Goal: Task Accomplishment & Management: Manage account settings

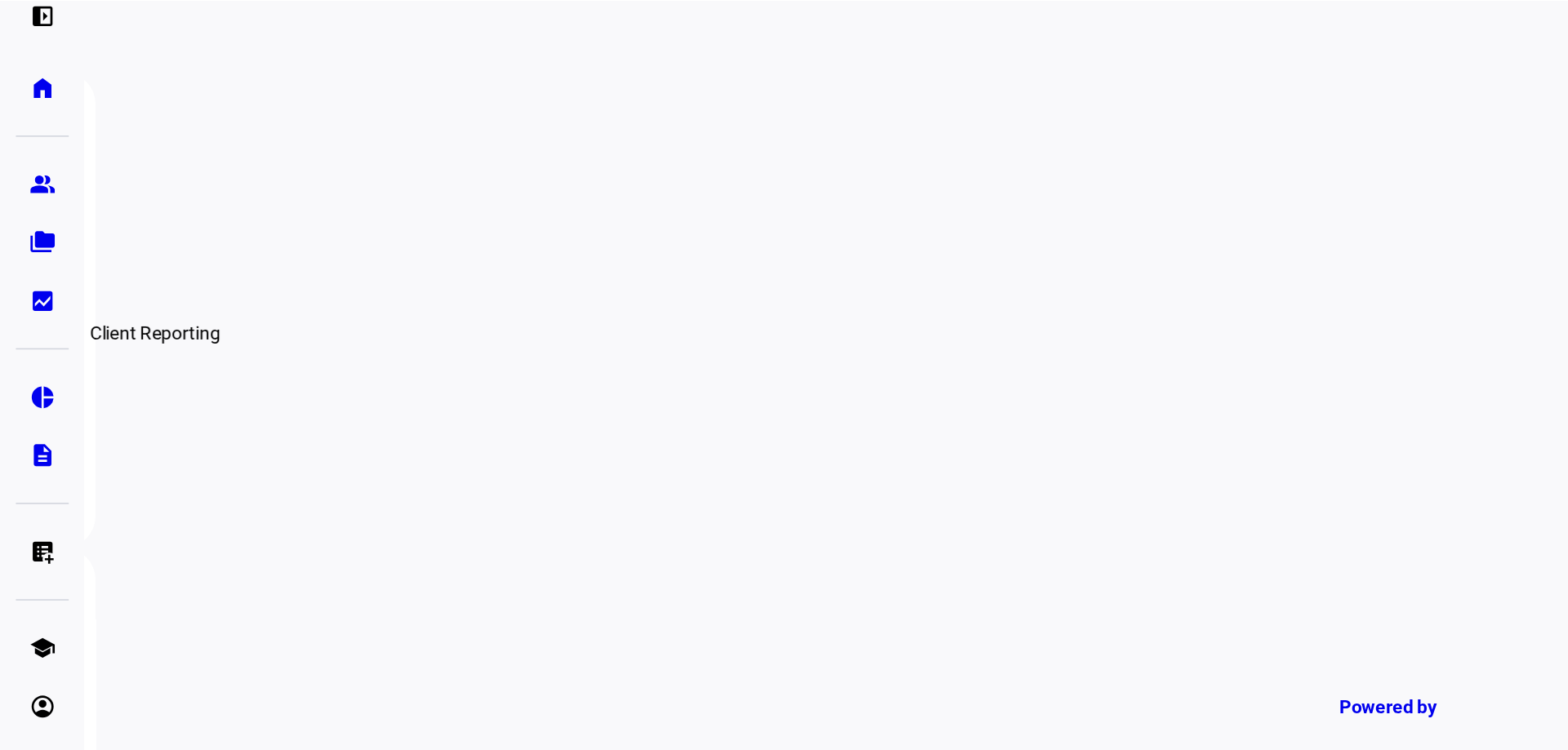
scroll to position [25, 0]
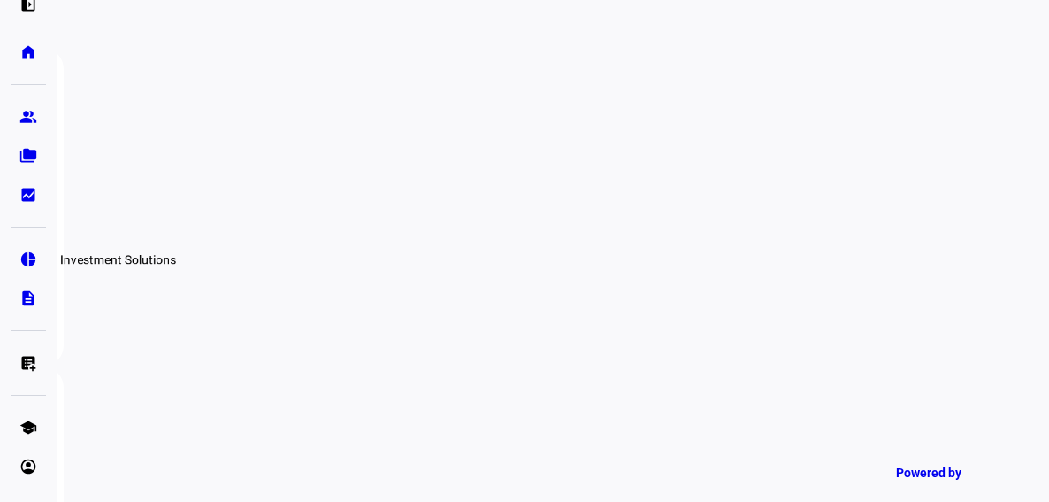
click at [33, 253] on eth-mat-symbol "pie_chart" at bounding box center [28, 259] width 18 height 18
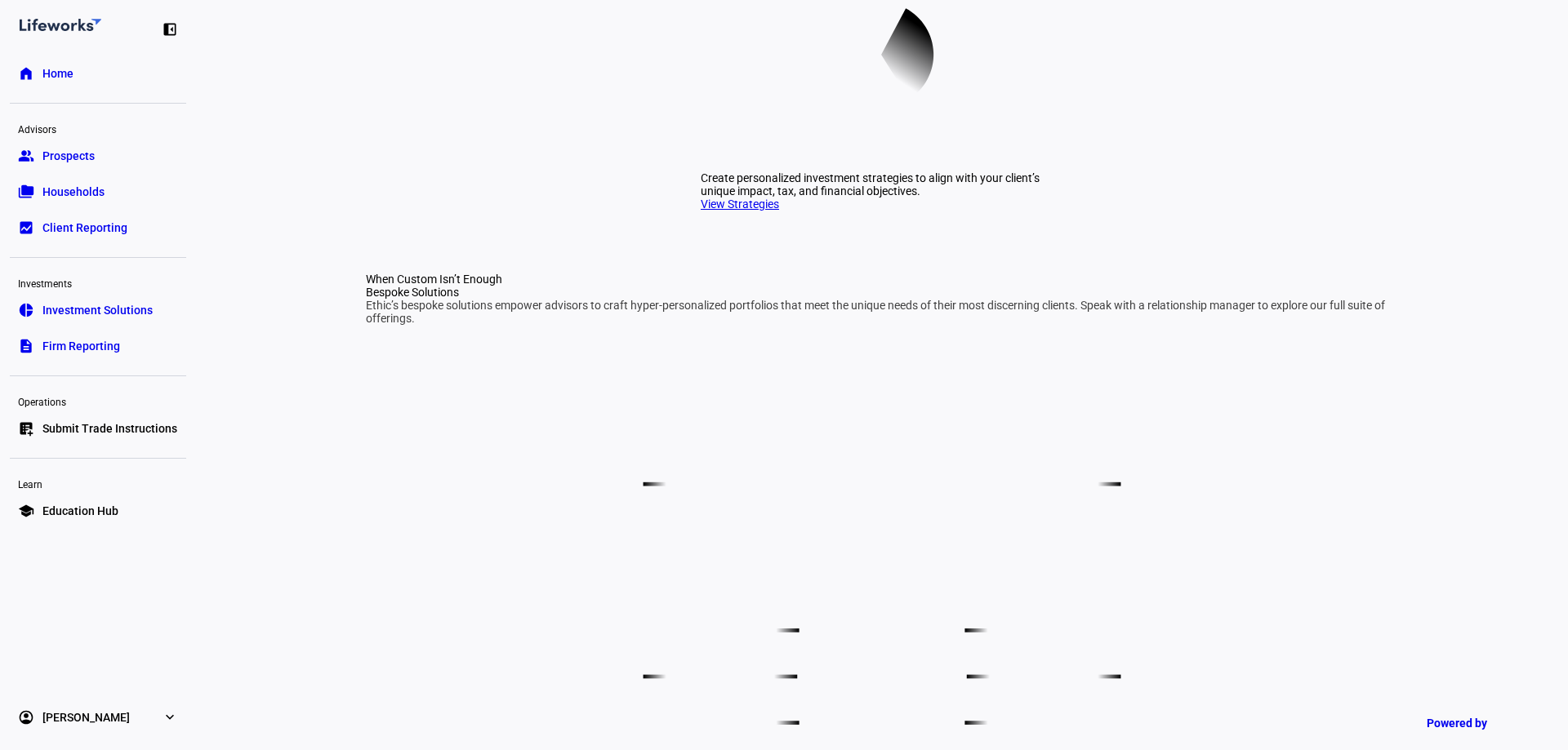
scroll to position [653, 0]
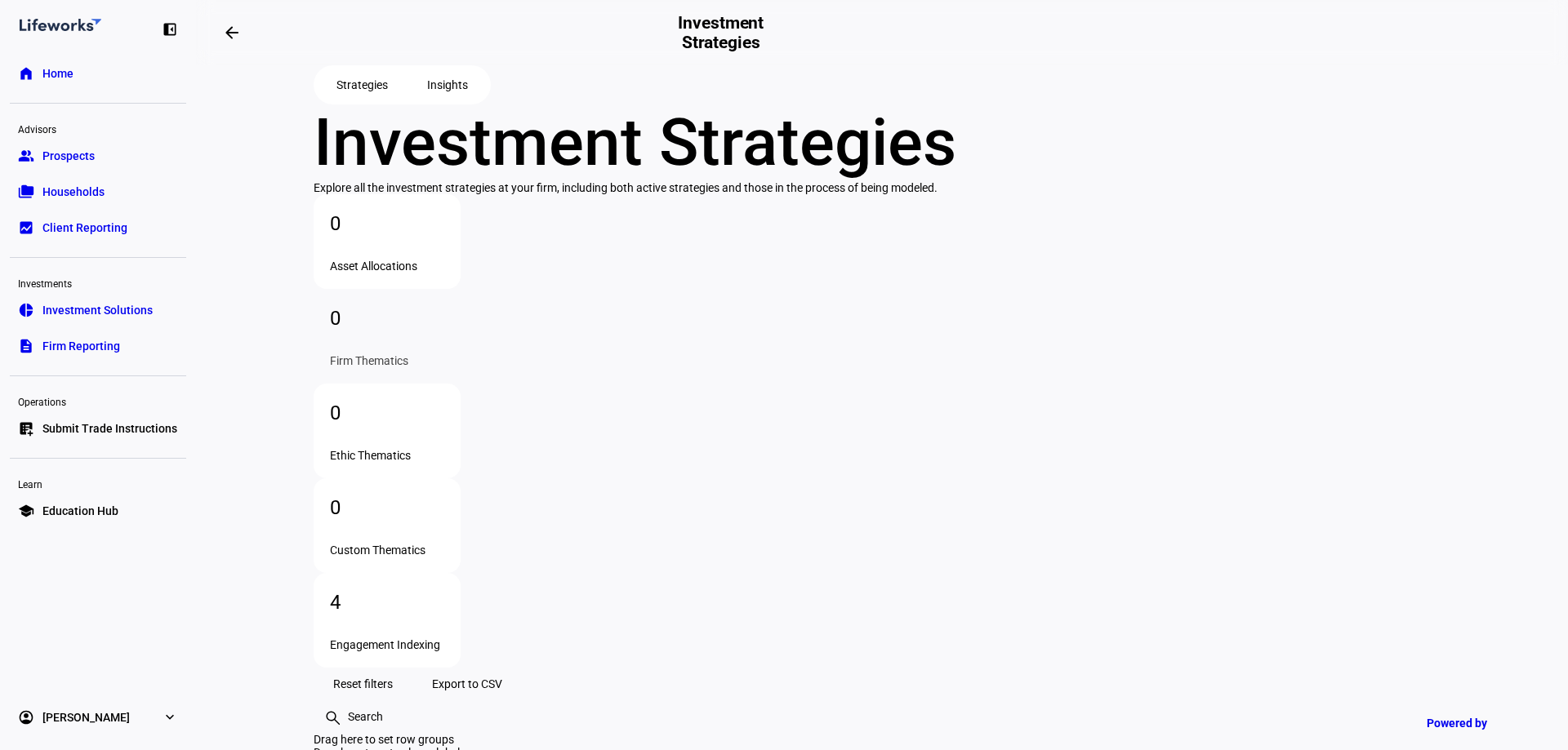
click at [444, 462] on div "Engagement Indexing" at bounding box center [387, 645] width 114 height 13
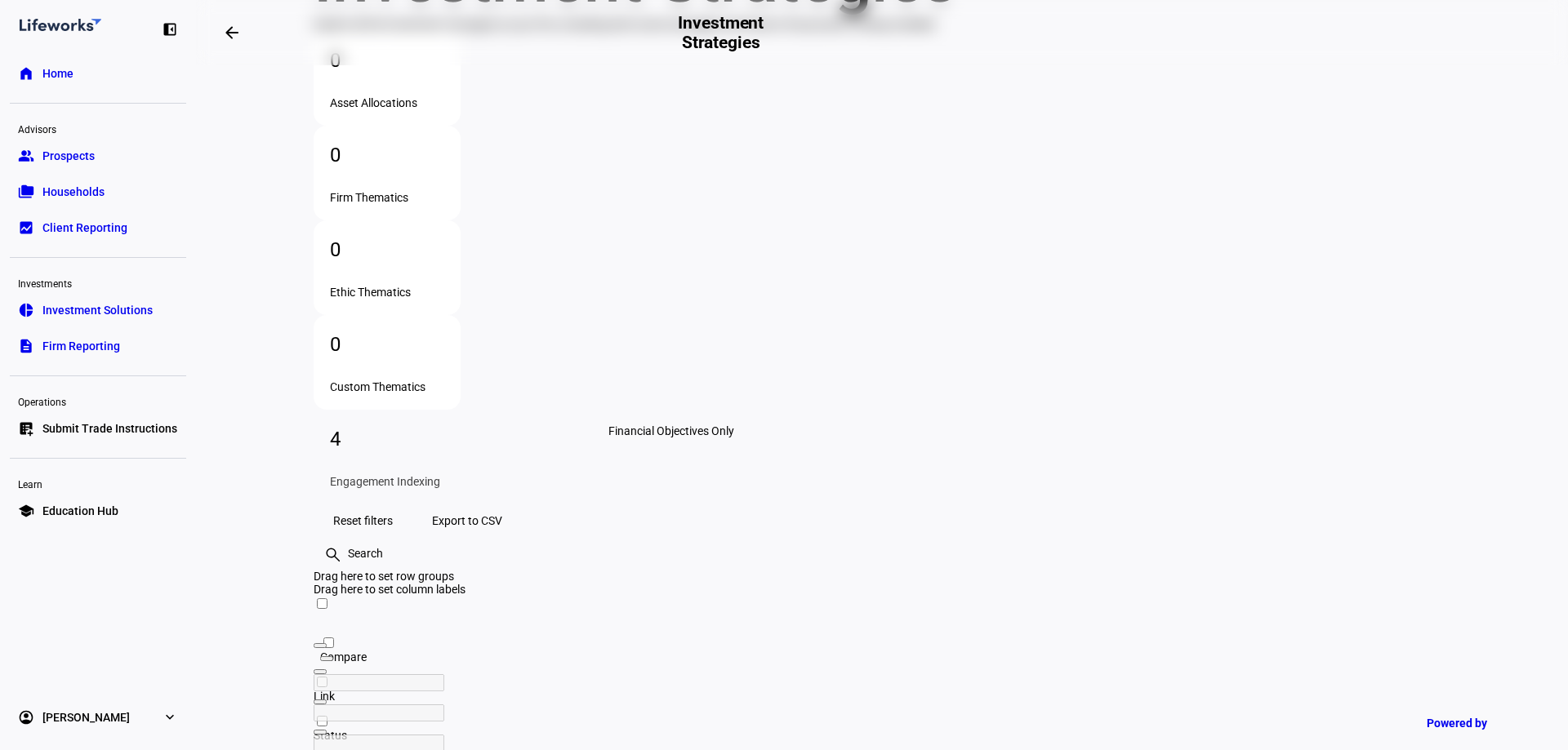
scroll to position [196, 0]
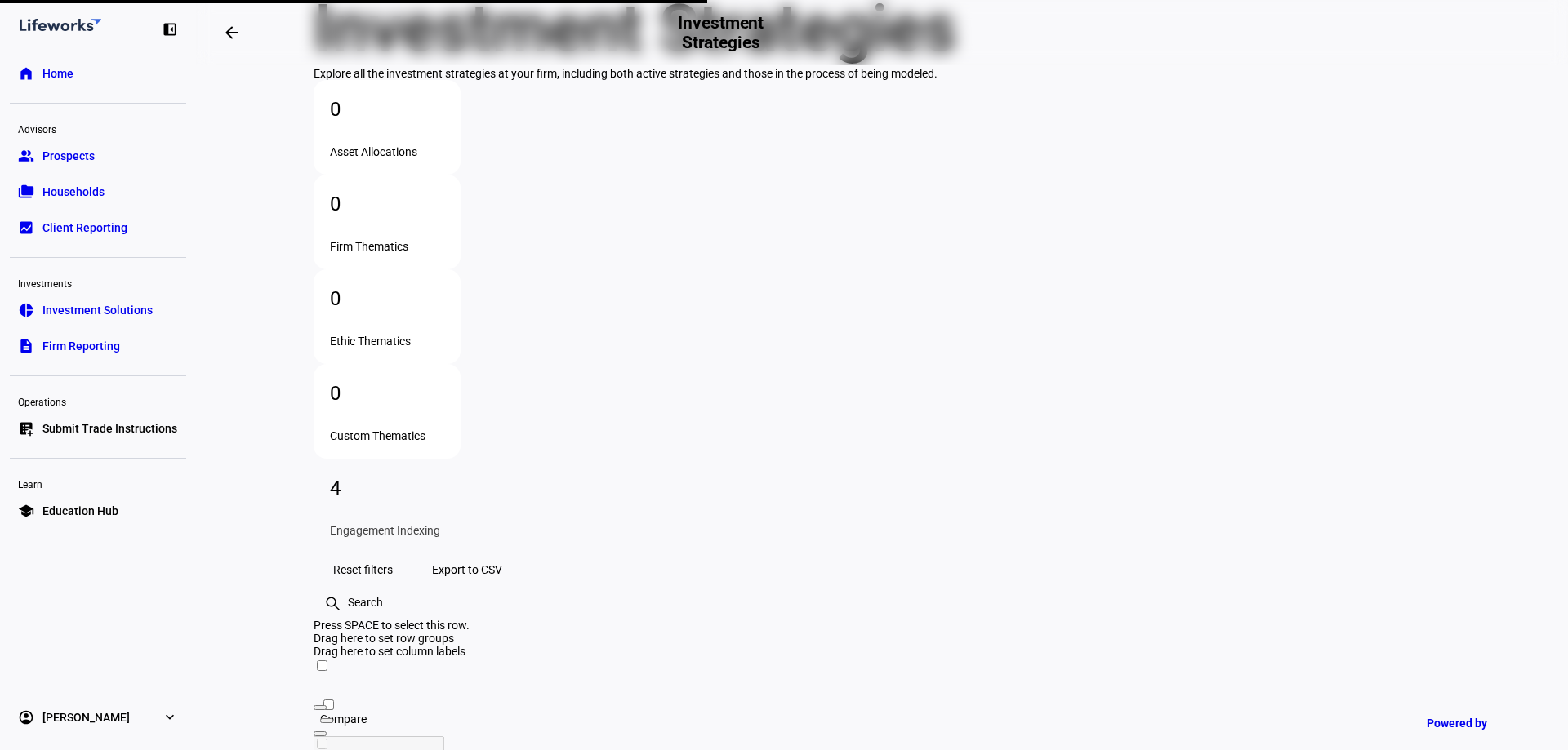
scroll to position [196, 0]
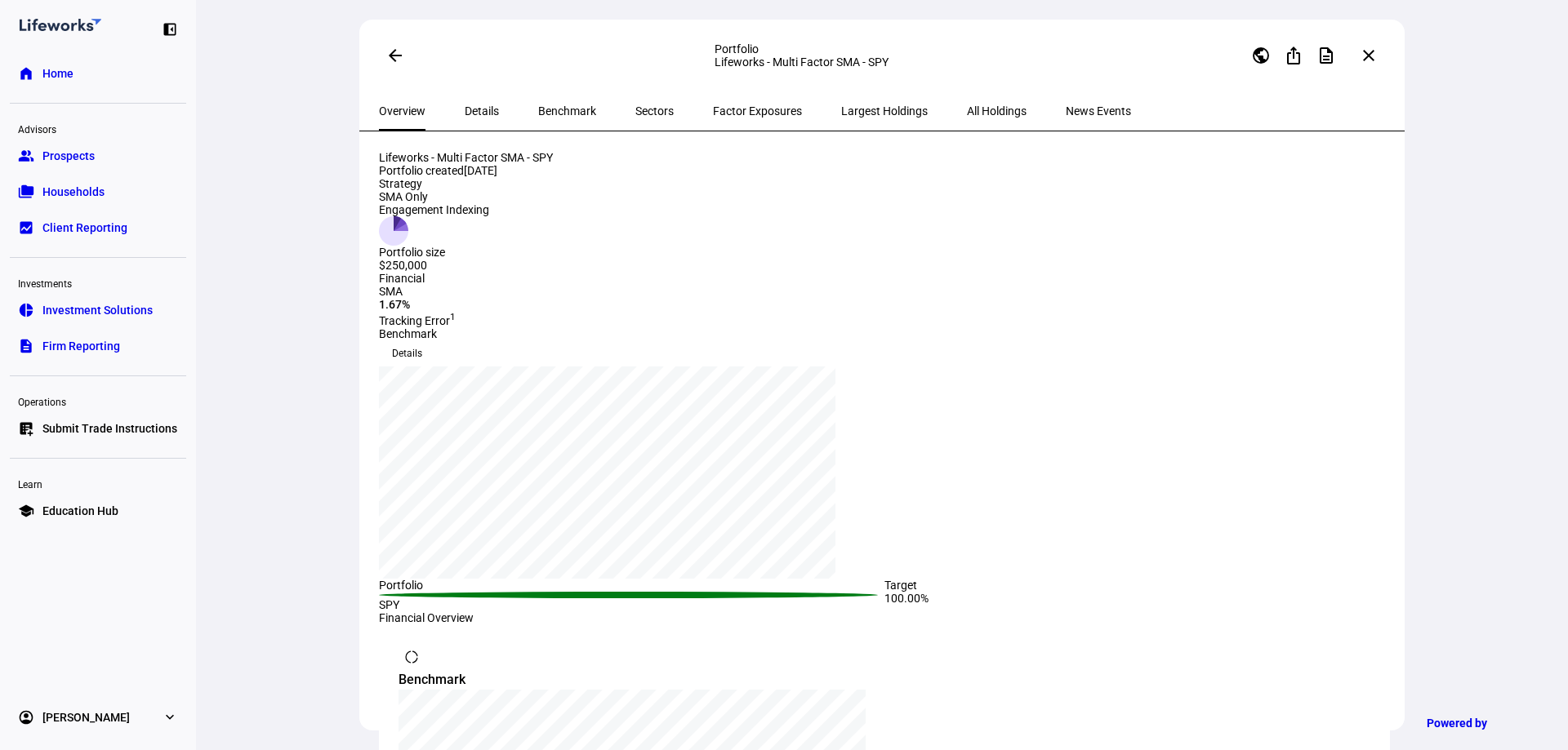
click at [480, 114] on span "Details" at bounding box center [481, 111] width 34 height 11
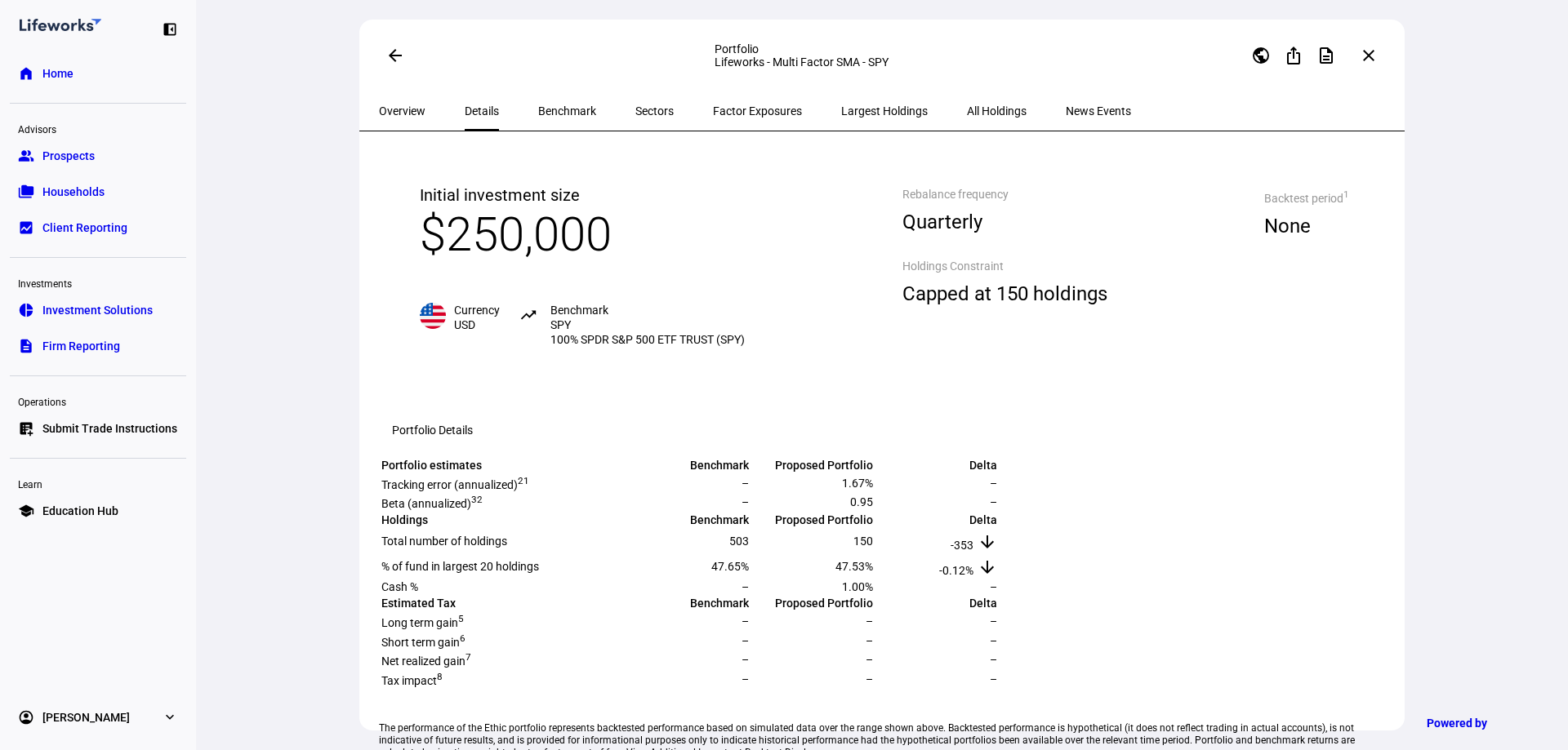
click at [841, 117] on span "Largest Holdings" at bounding box center [884, 111] width 87 height 11
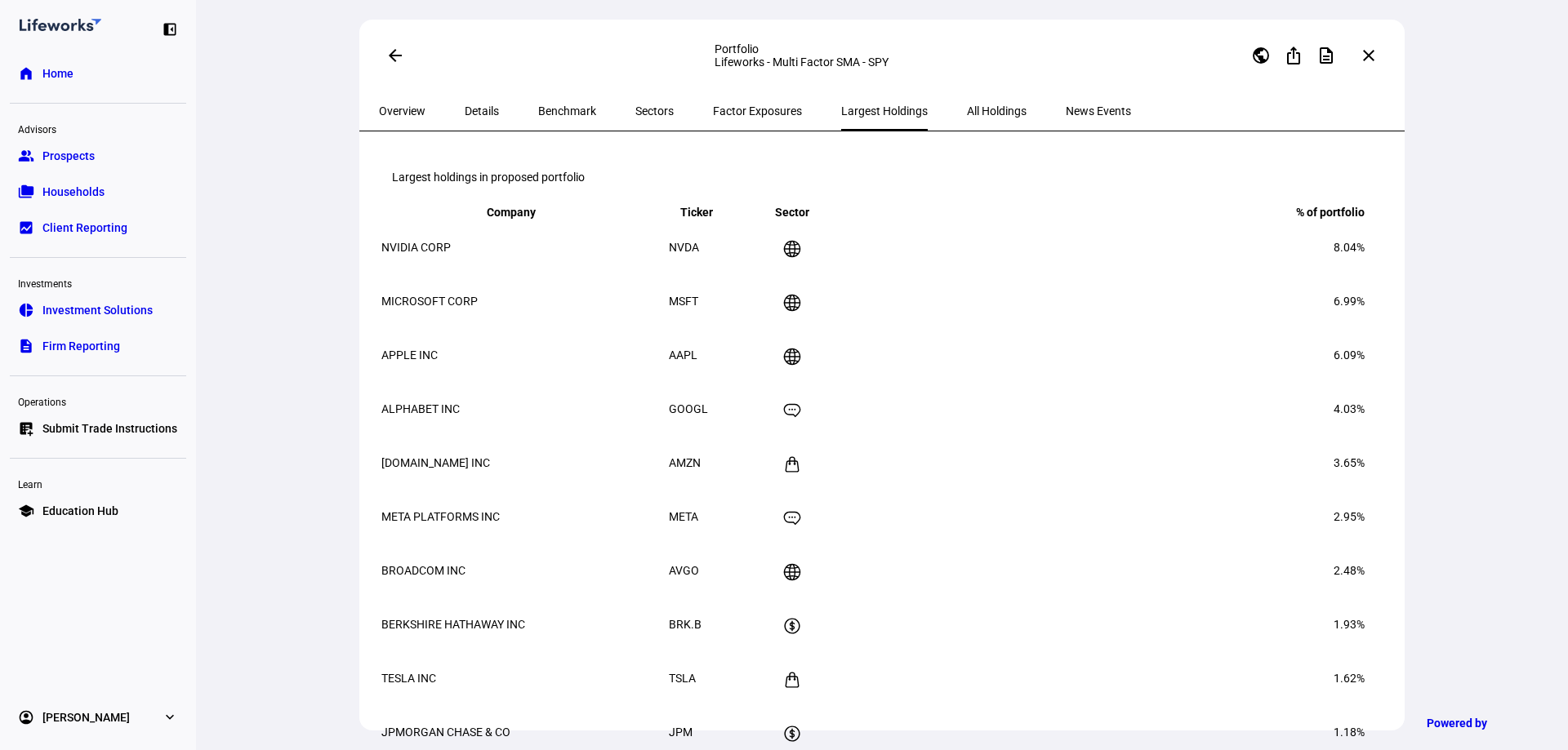
click at [967, 113] on span "News Events" at bounding box center [1097, 111] width 66 height 11
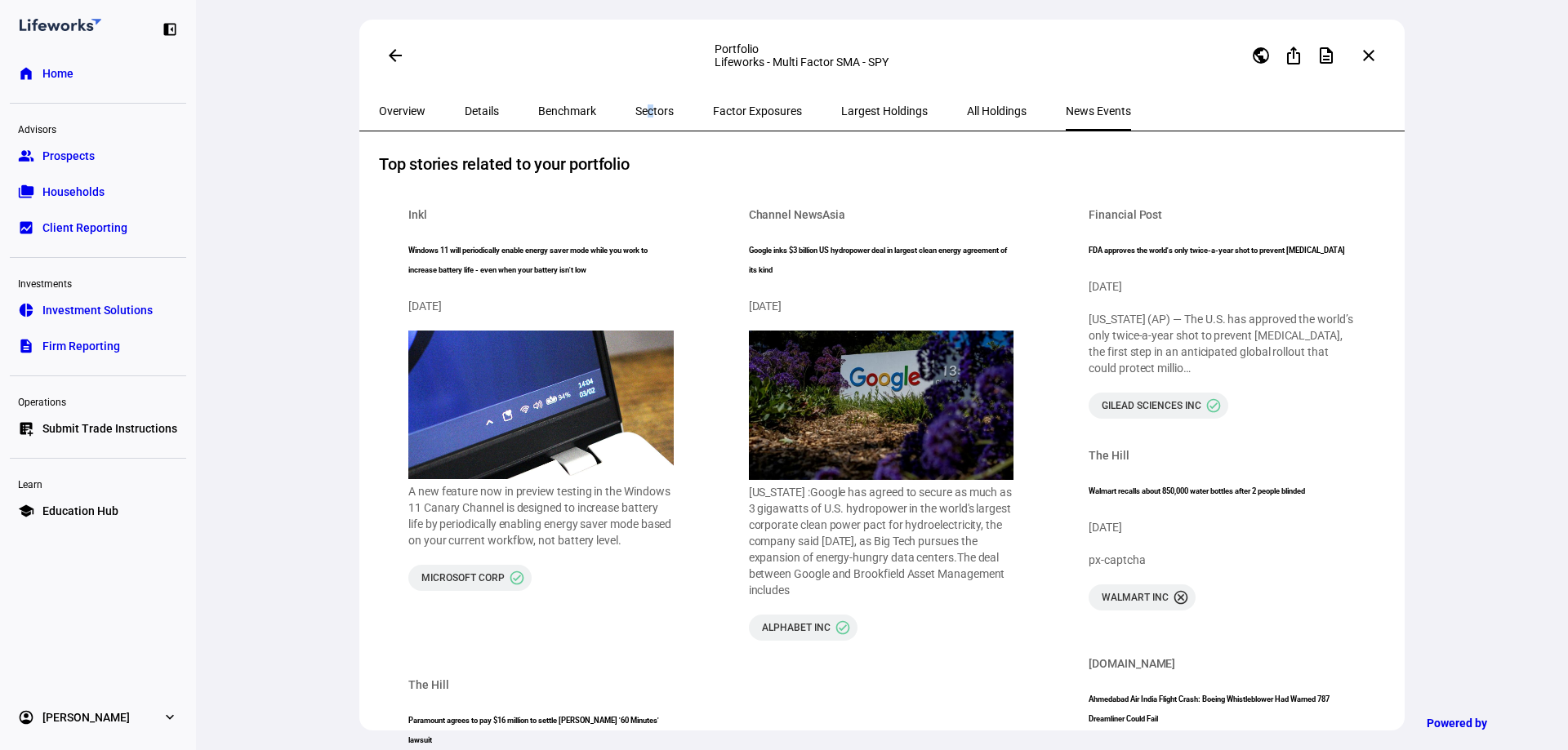
click at [635, 113] on span "Sectors" at bounding box center [654, 111] width 39 height 11
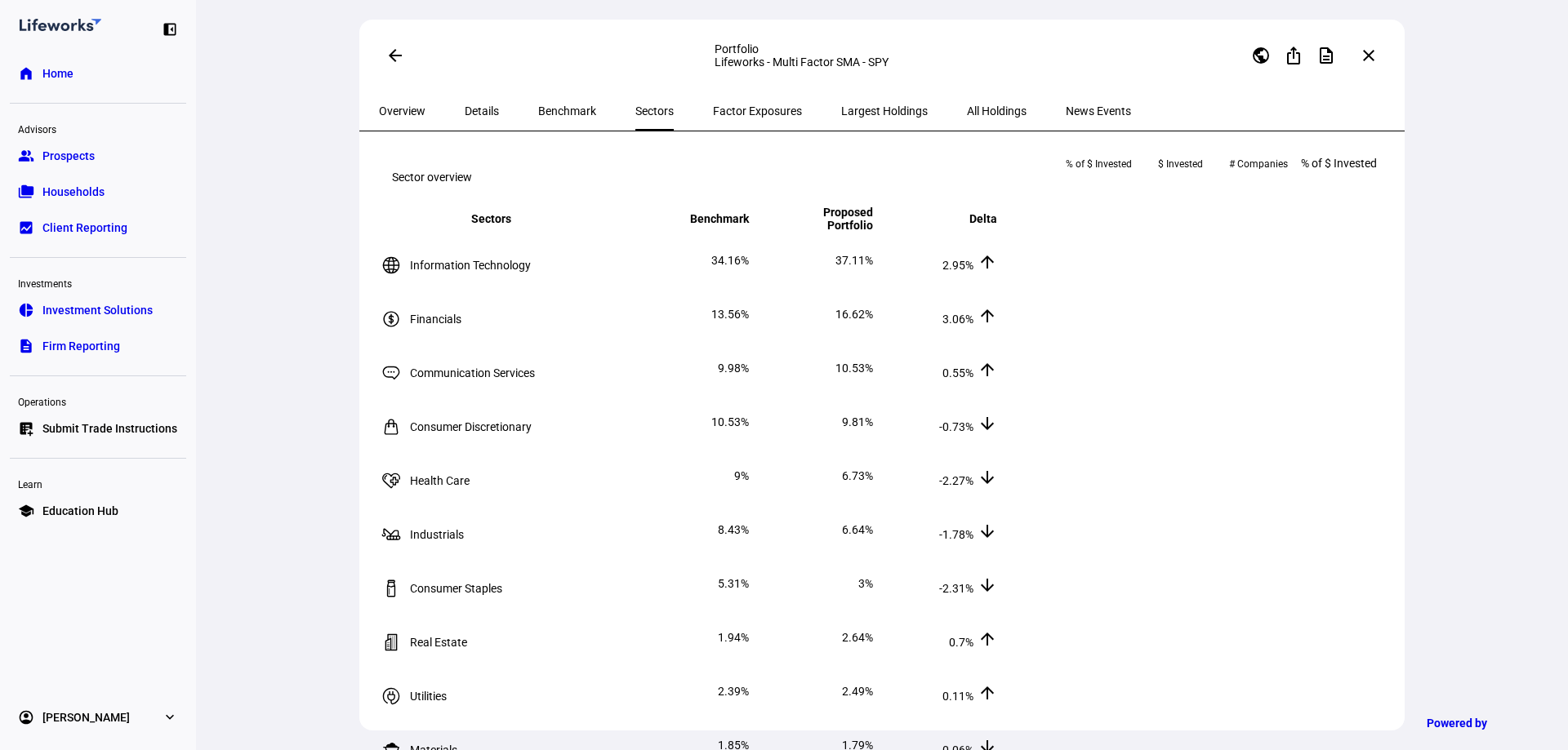
click at [538, 112] on span "Benchmark" at bounding box center [567, 111] width 58 height 11
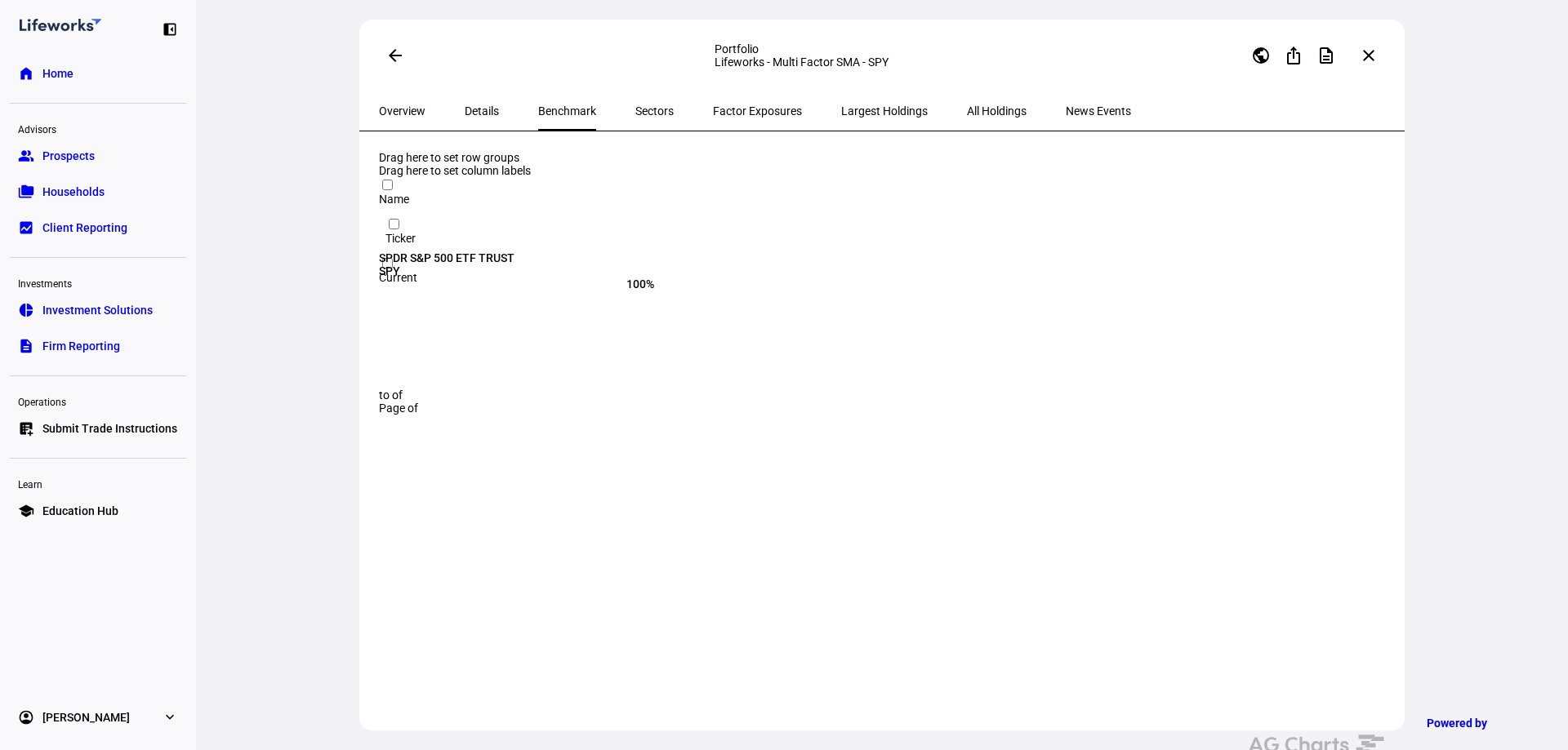
click at [477, 106] on span "Details" at bounding box center [481, 111] width 34 height 11
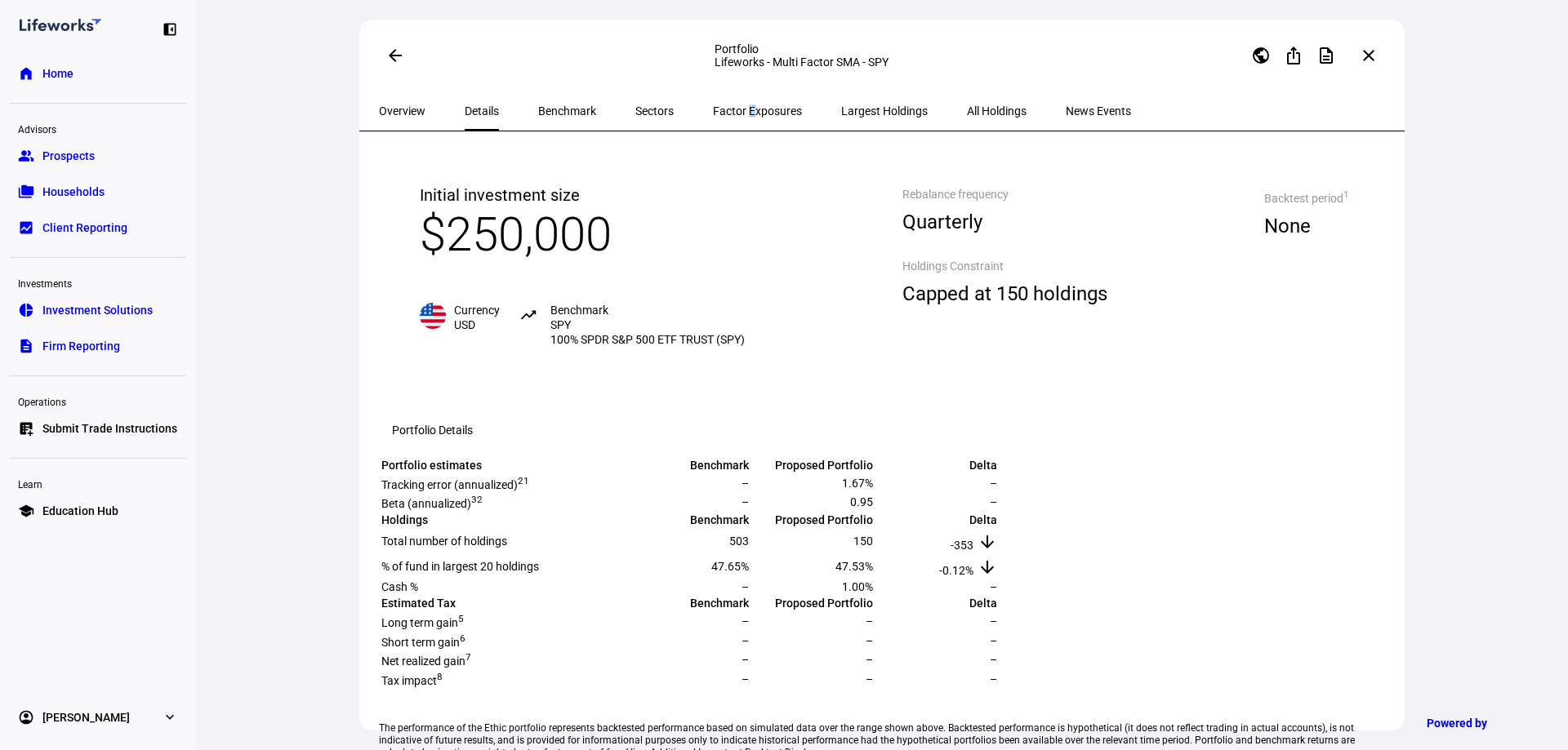
click at [712, 110] on span "Factor Exposures" at bounding box center [757, 111] width 89 height 11
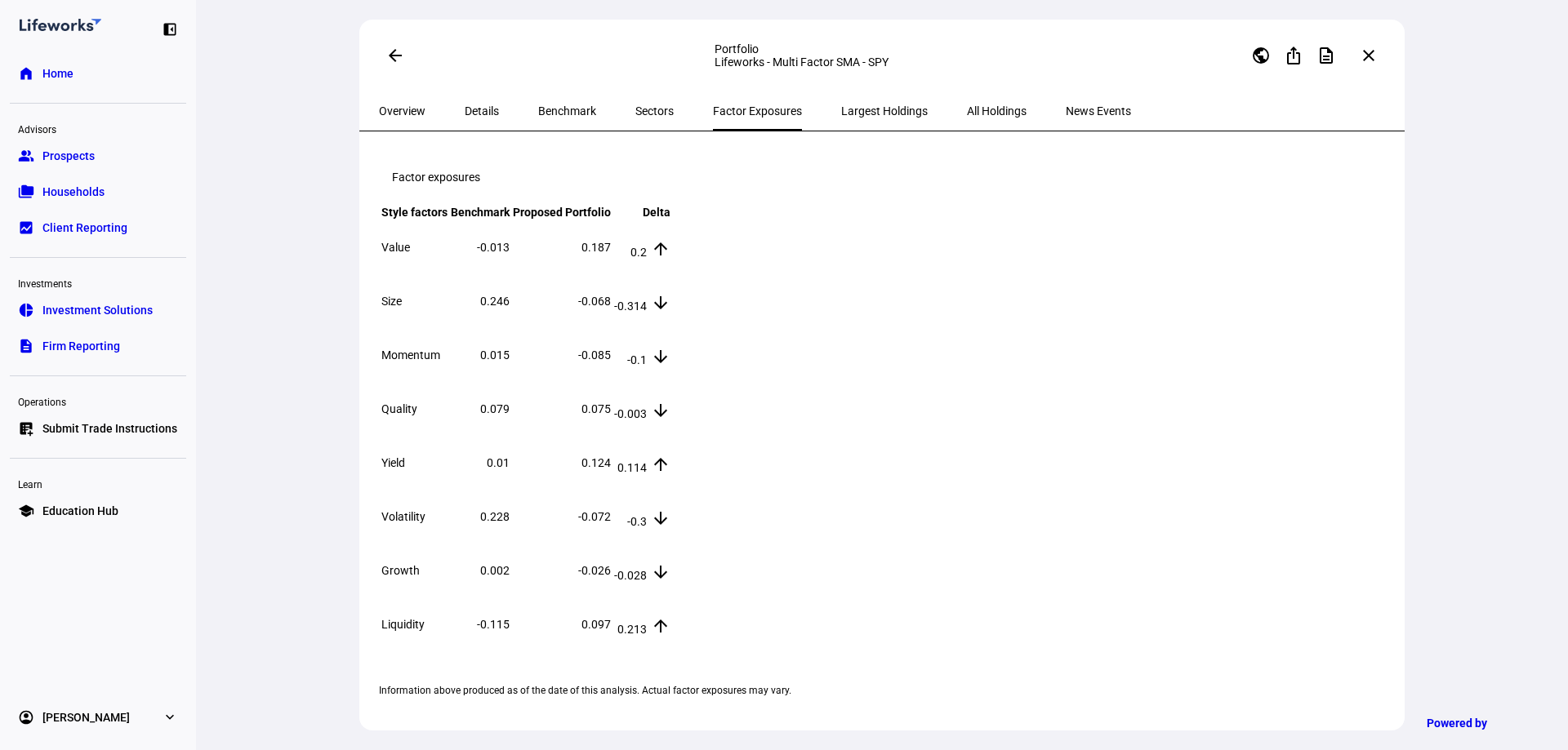
click at [391, 107] on span "Overview" at bounding box center [401, 111] width 46 height 11
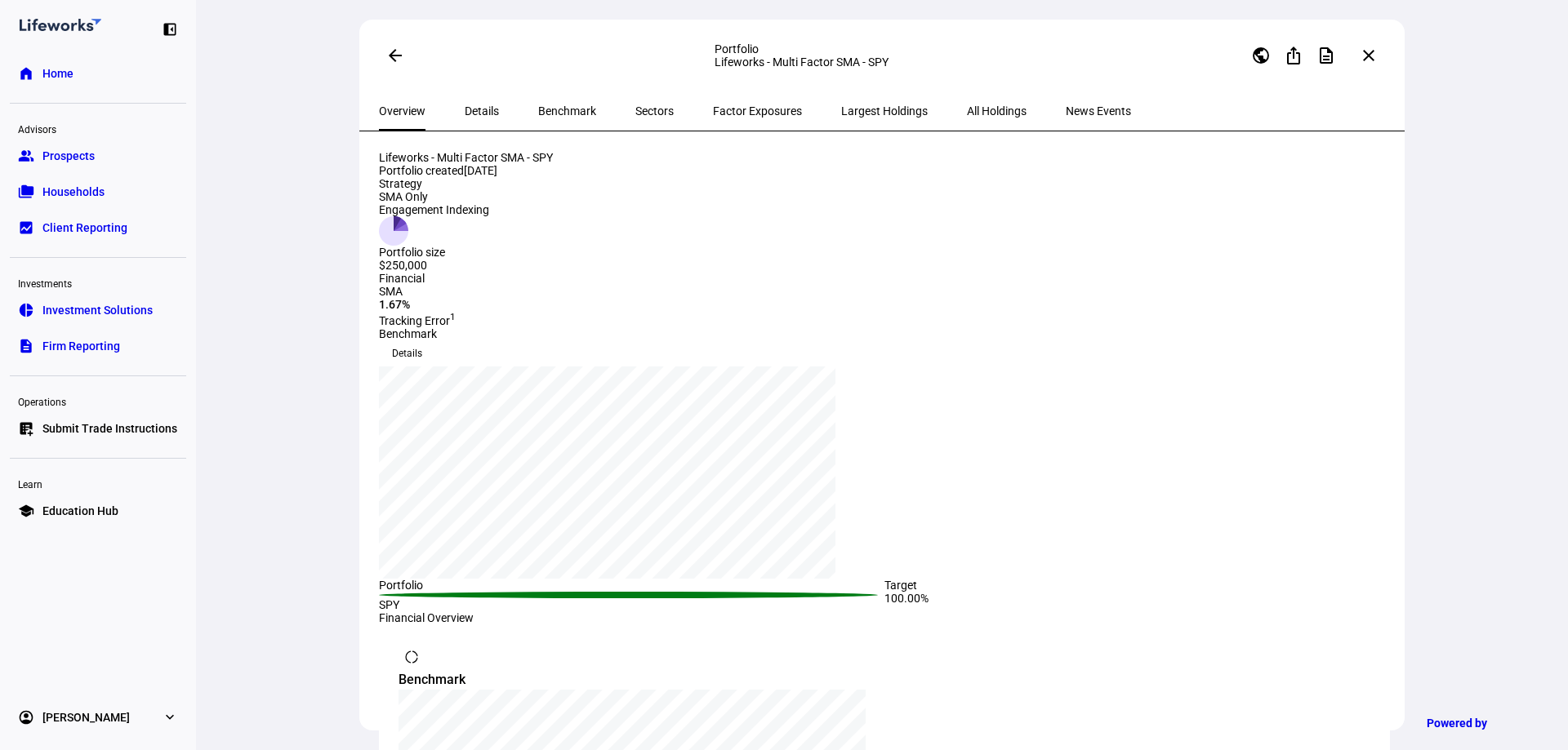
click at [89, 357] on link "description Firm Reporting" at bounding box center [98, 345] width 176 height 32
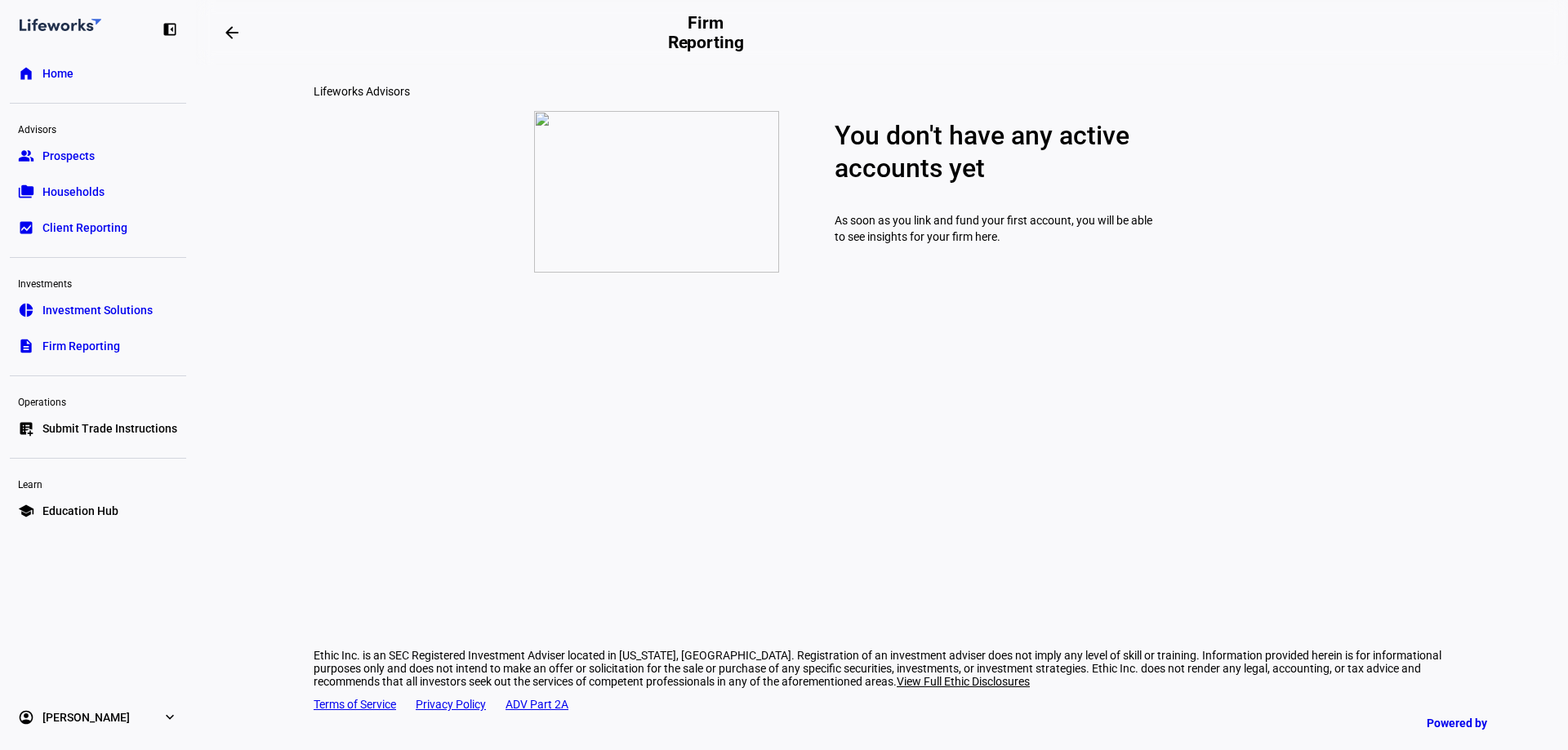
click at [54, 78] on span "Home" at bounding box center [58, 74] width 31 height 17
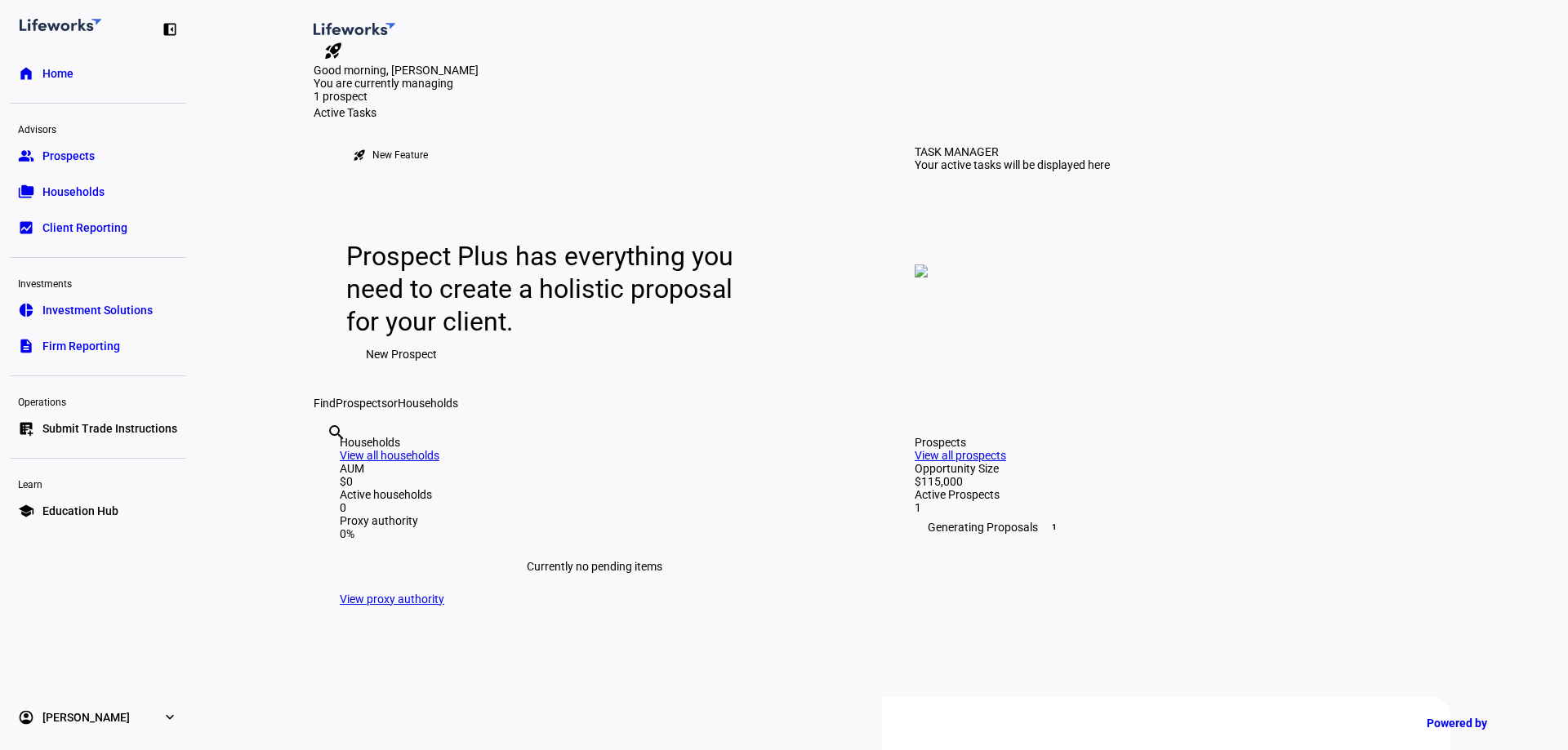
click at [353, 38] on link "rocket_launch" at bounding box center [333, 51] width 39 height 26
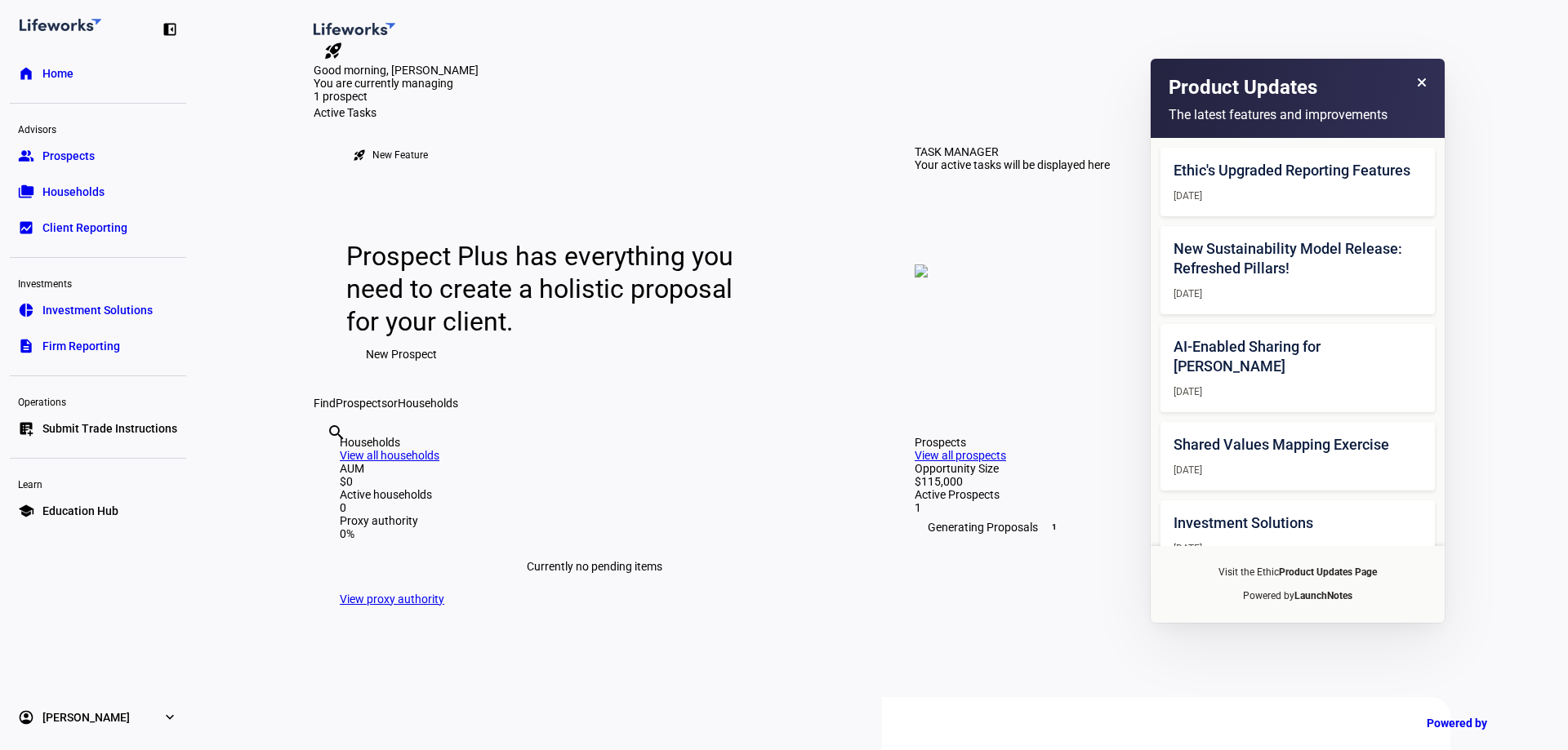
click at [967, 81] on div "Product Updates" at bounding box center [1297, 89] width 257 height 28
click at [967, 81] on icon at bounding box center [1420, 82] width 10 height 10
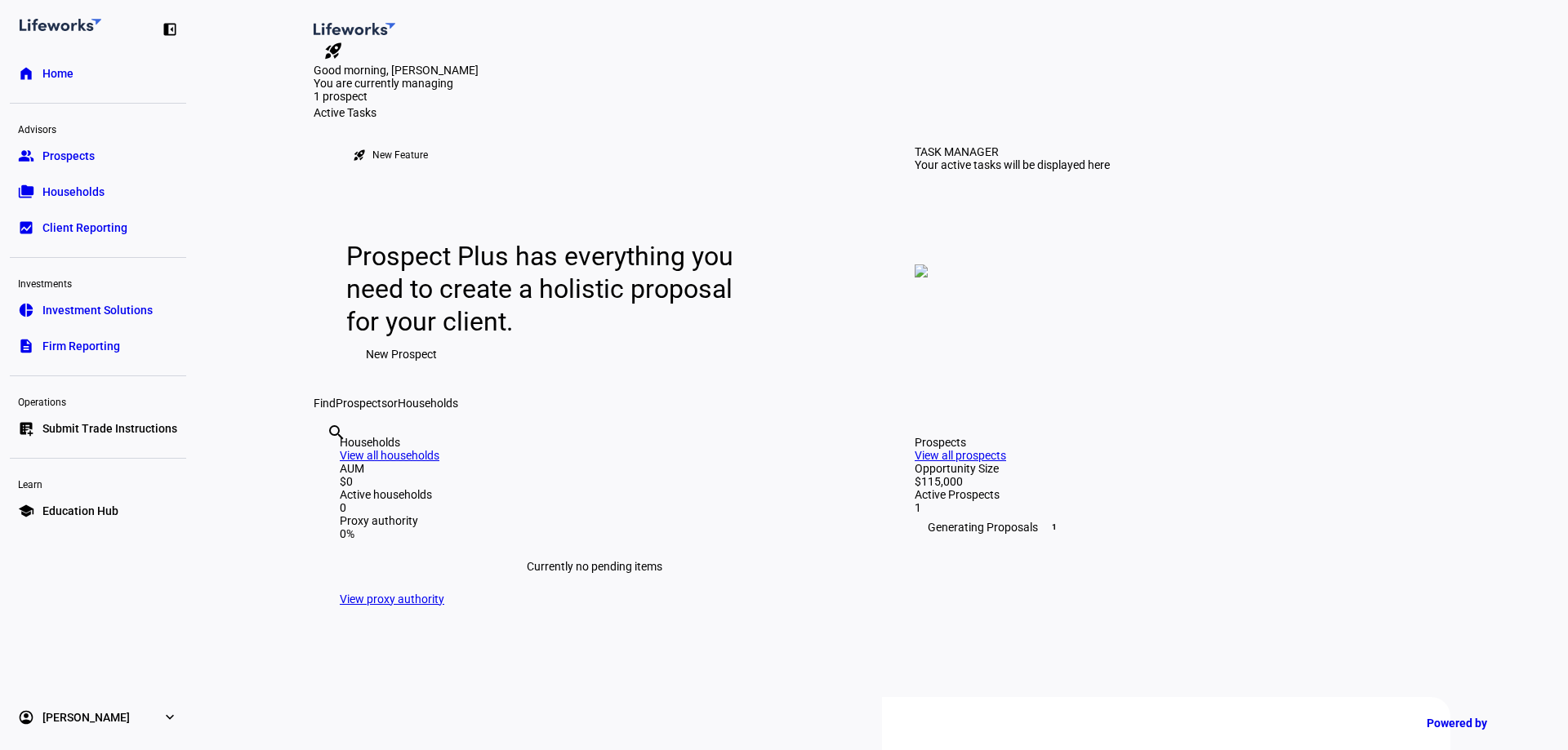
click at [101, 151] on link "group Prospects" at bounding box center [98, 155] width 176 height 32
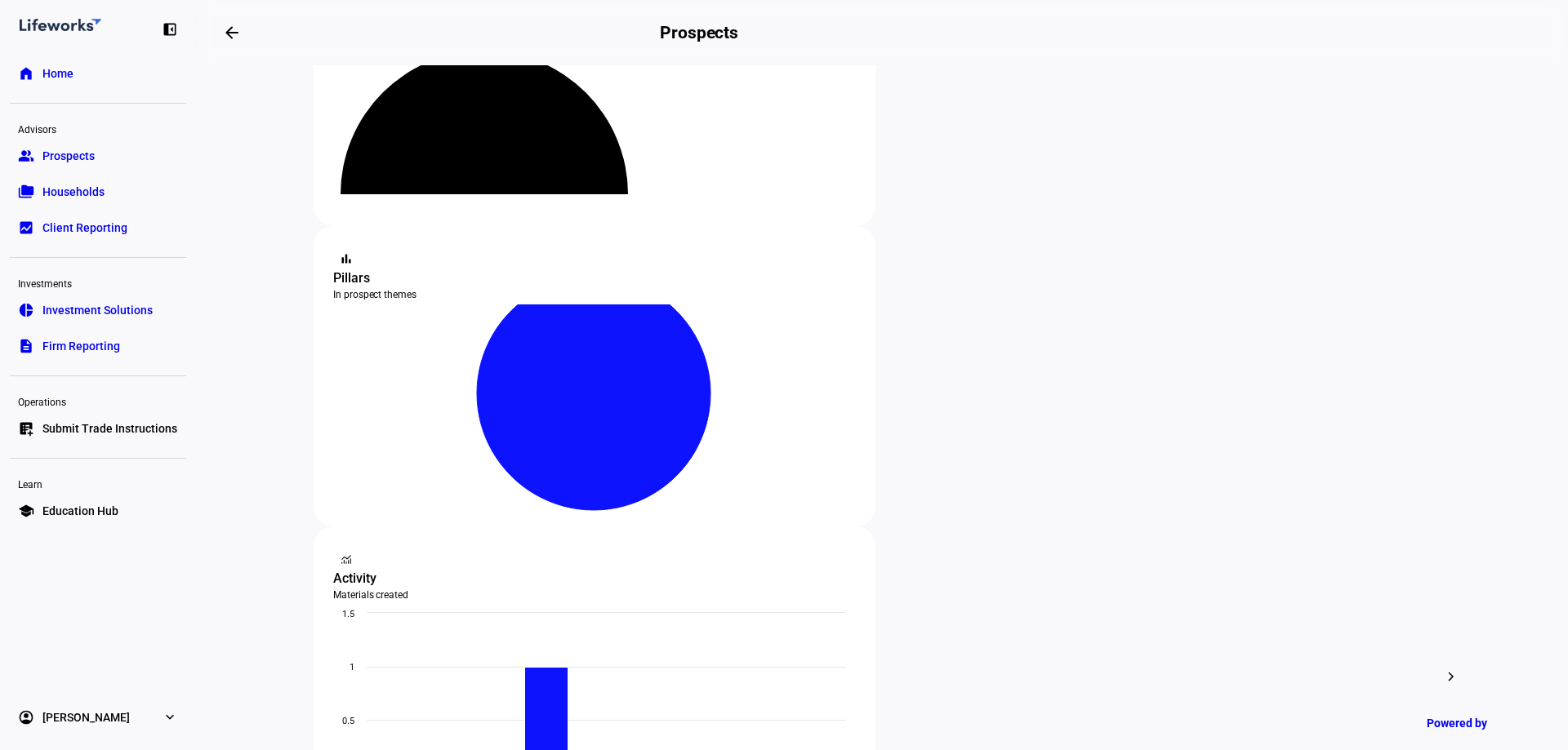
scroll to position [163, 0]
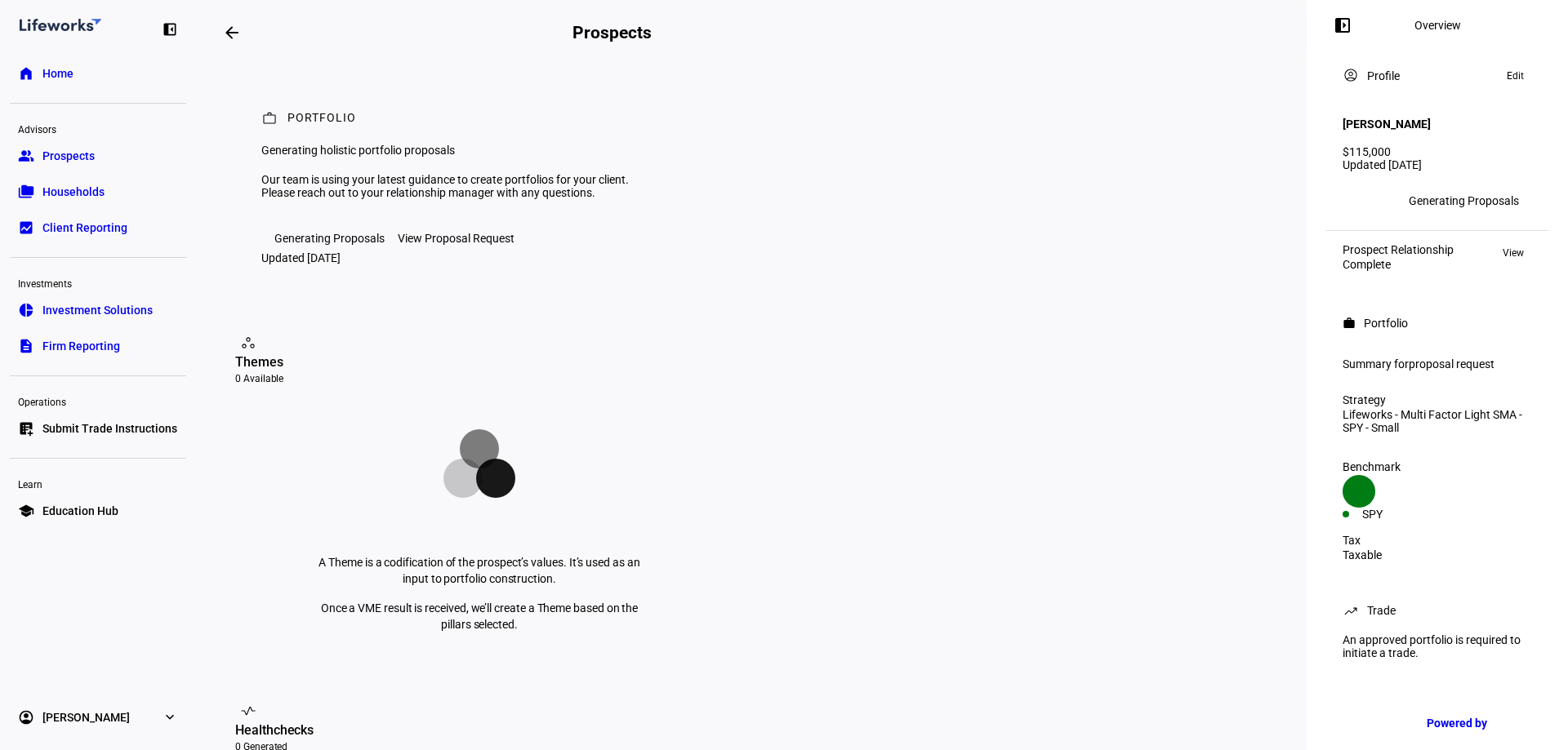
click at [439, 244] on div "View Proposal Request" at bounding box center [456, 238] width 117 height 13
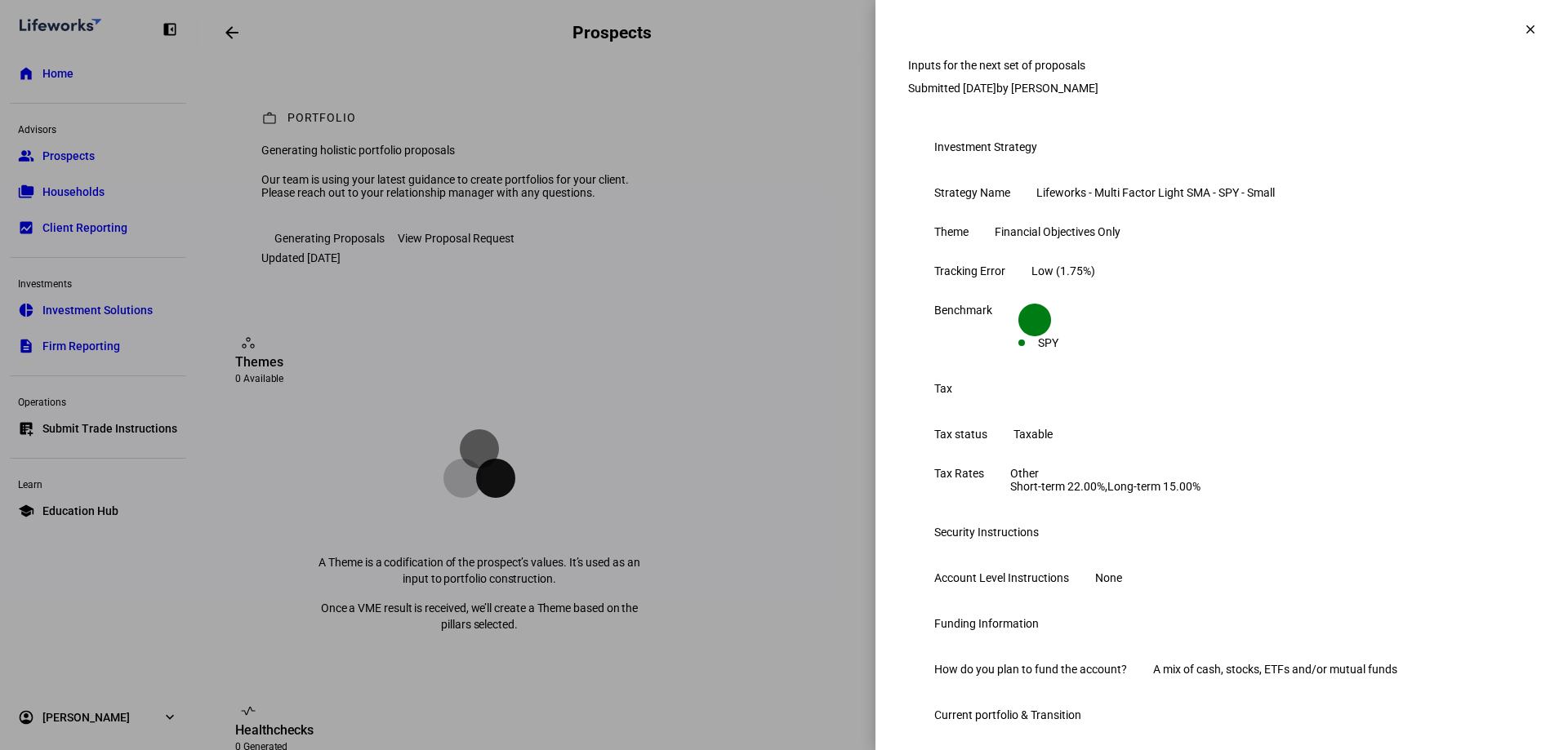
click at [967, 32] on mat-icon "clear" at bounding box center [1530, 30] width 15 height 15
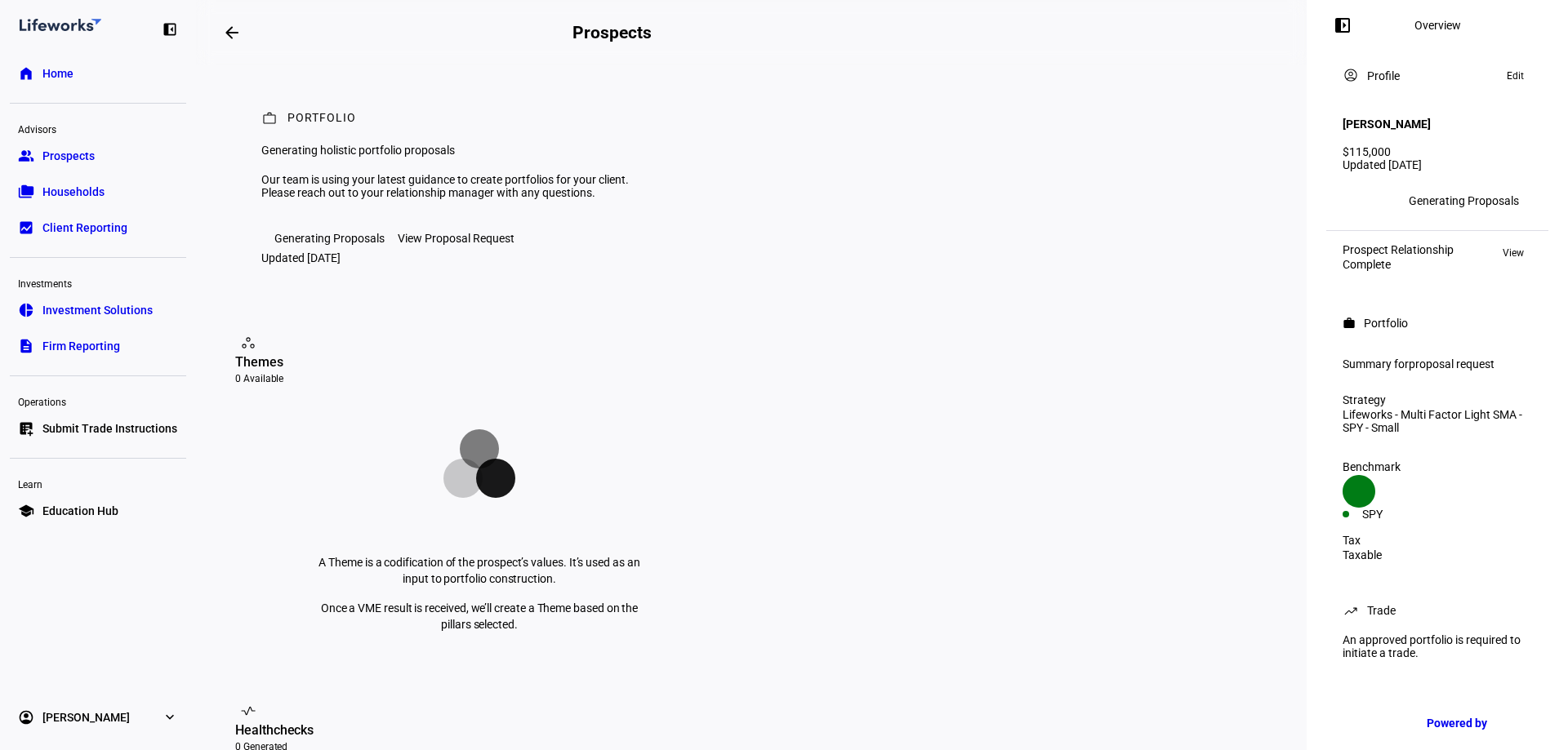
click at [107, 189] on link "folder_copy Households" at bounding box center [98, 191] width 176 height 32
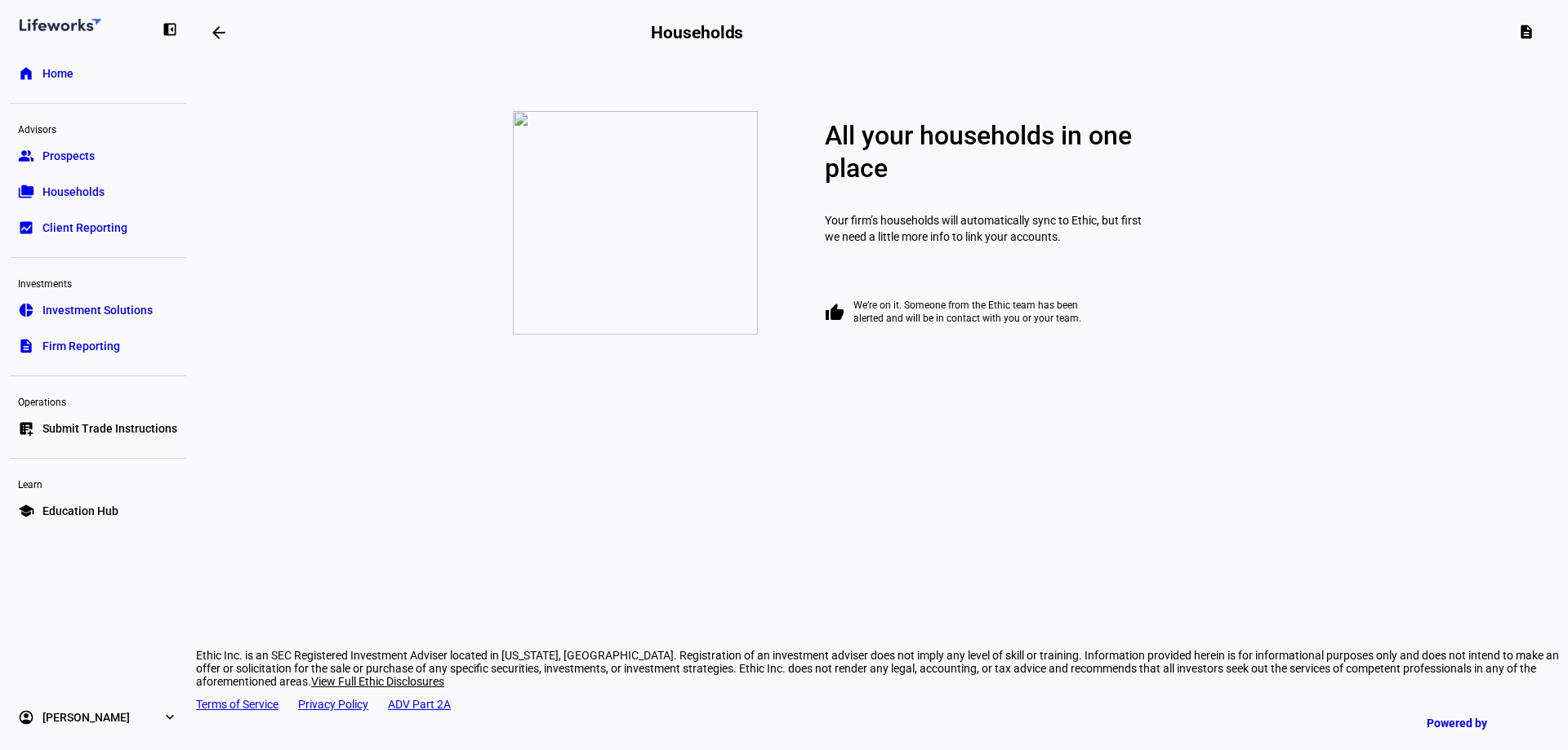
click at [95, 75] on link "home Home" at bounding box center [98, 73] width 176 height 32
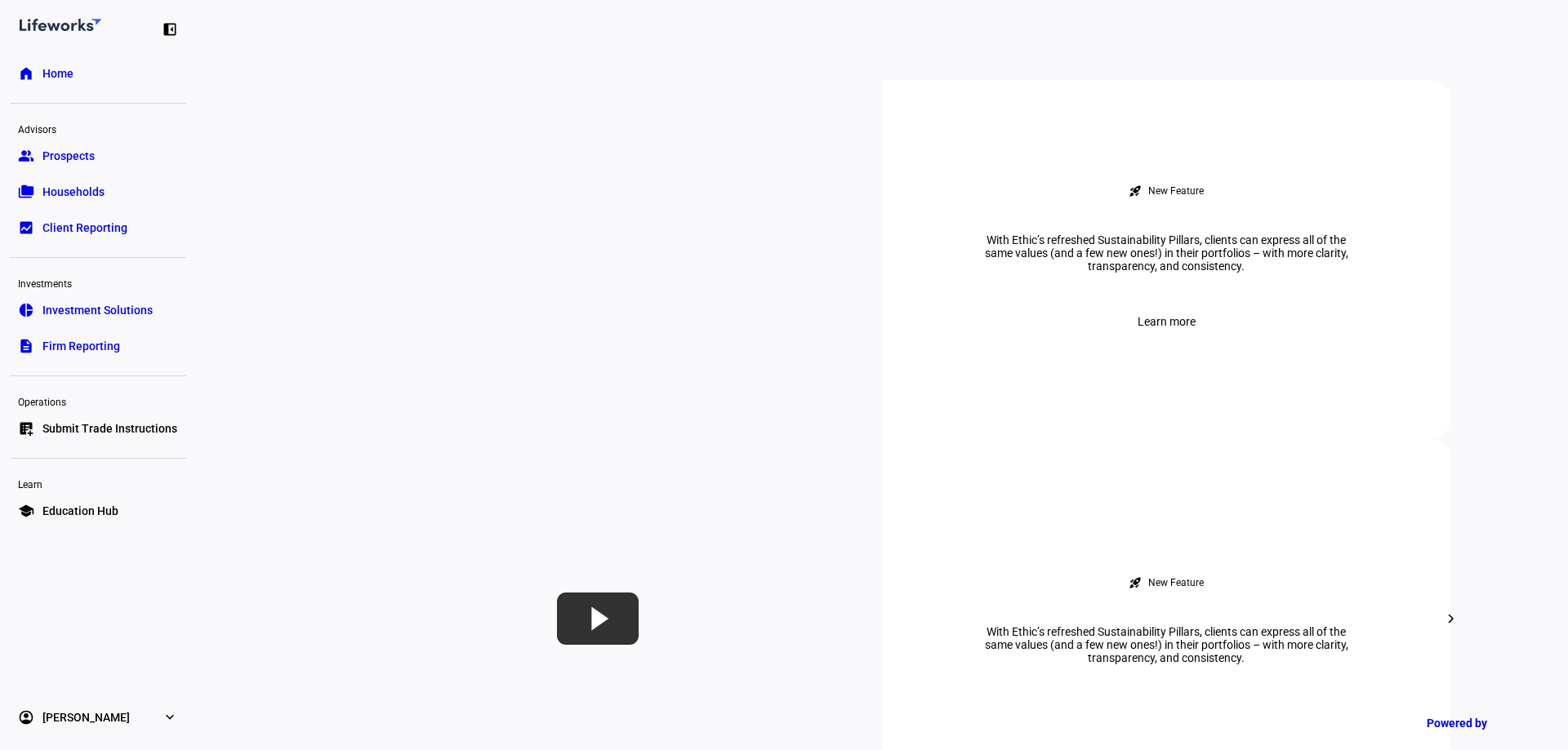
scroll to position [653, 0]
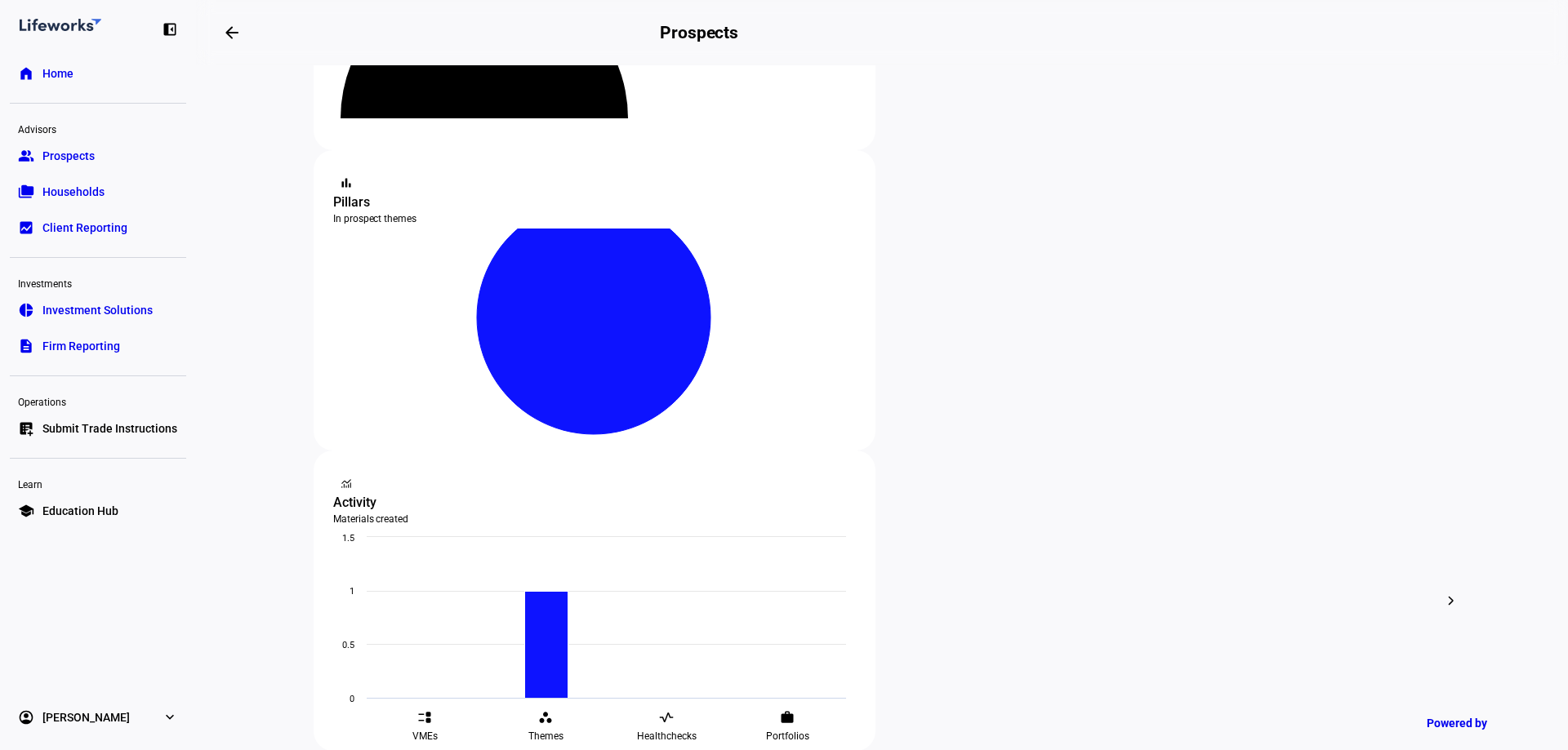
scroll to position [244, 0]
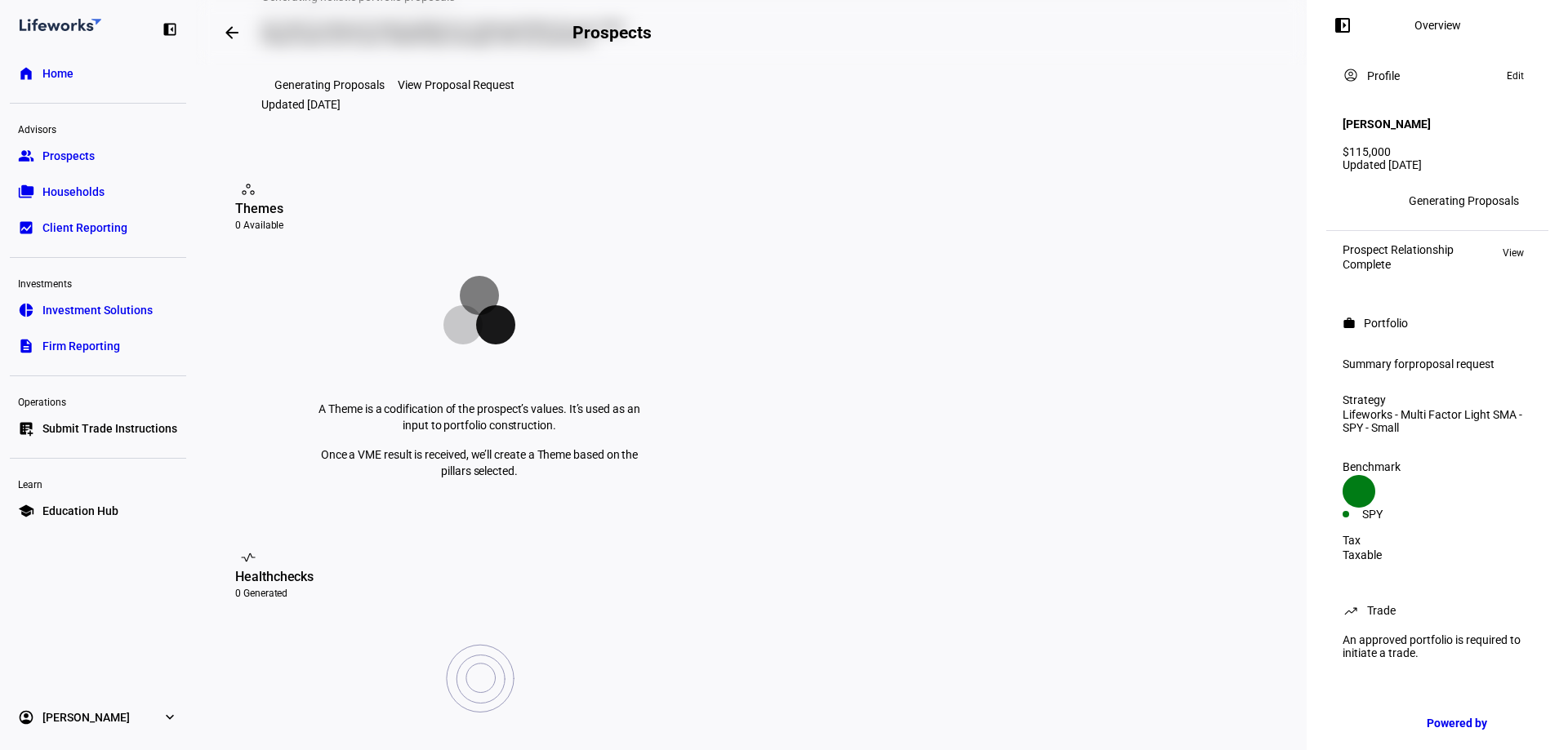
scroll to position [163, 0]
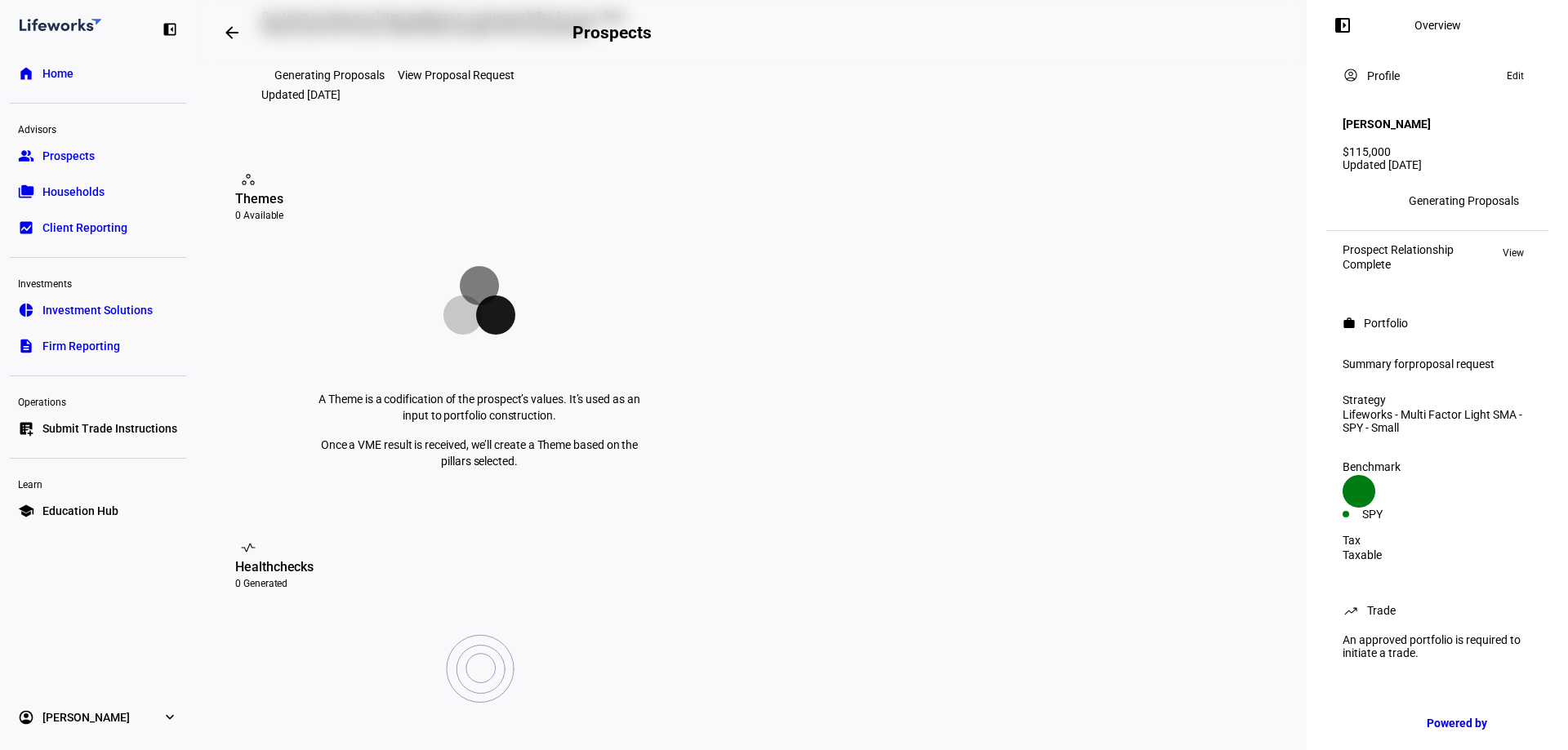
click at [333, 81] on div "Generating Proposals" at bounding box center [329, 75] width 110 height 13
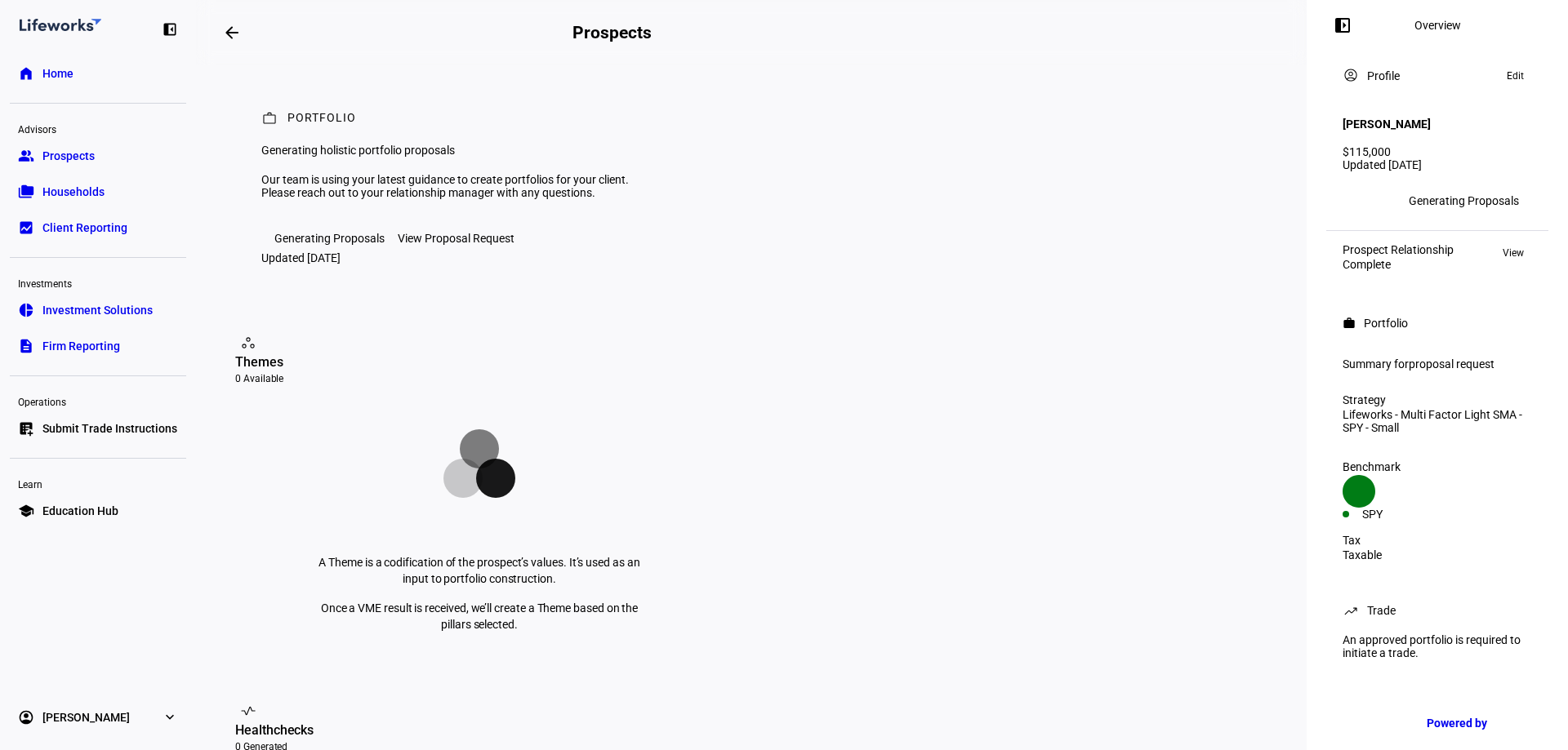
click at [351, 244] on div "Generating Proposals" at bounding box center [329, 238] width 110 height 13
click at [487, 244] on div "View Proposal Request" at bounding box center [456, 238] width 117 height 13
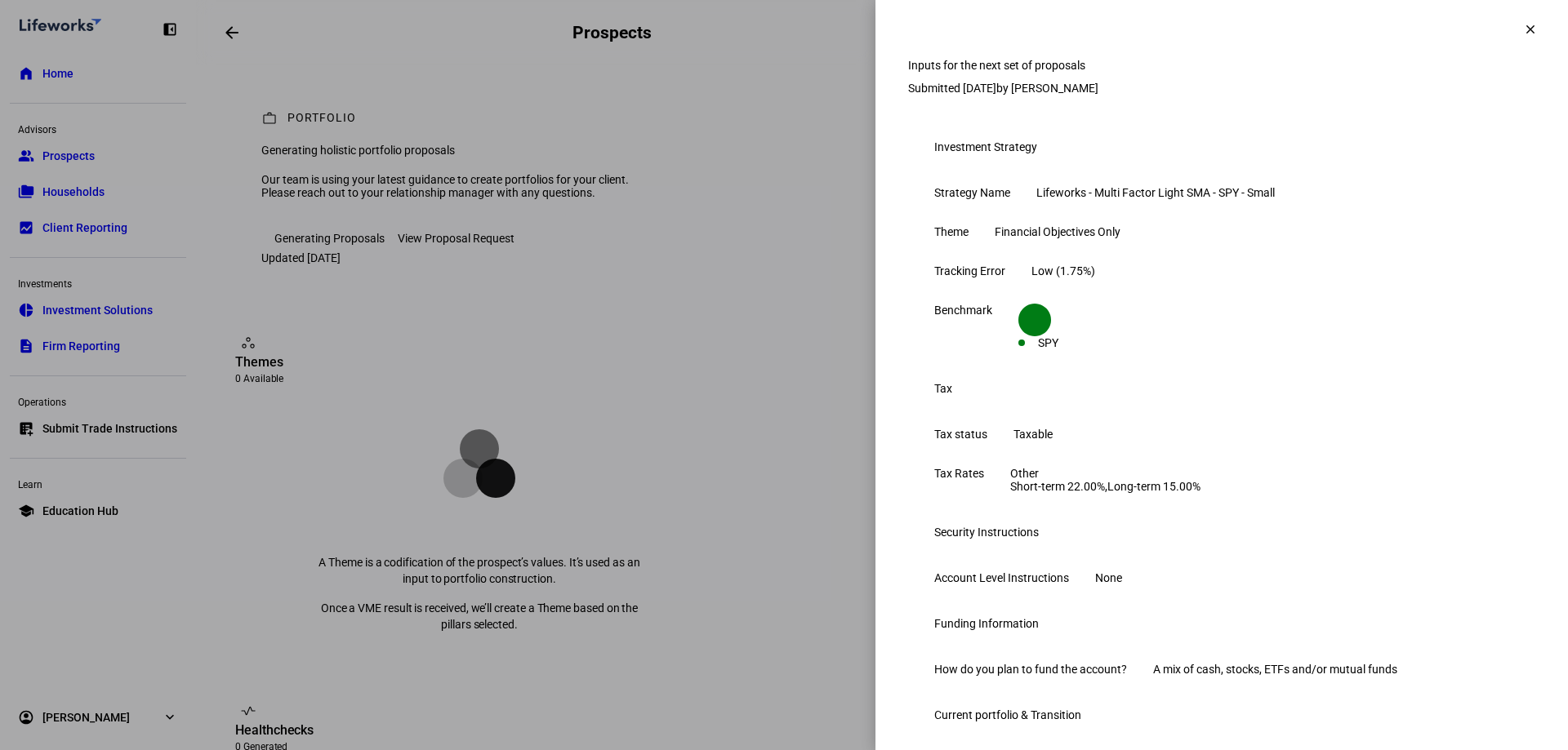
click at [967, 153] on div "Investment Strategy" at bounding box center [985, 147] width 102 height 13
click at [967, 34] on span at bounding box center [1530, 30] width 39 height 39
